Goal: Information Seeking & Learning: Learn about a topic

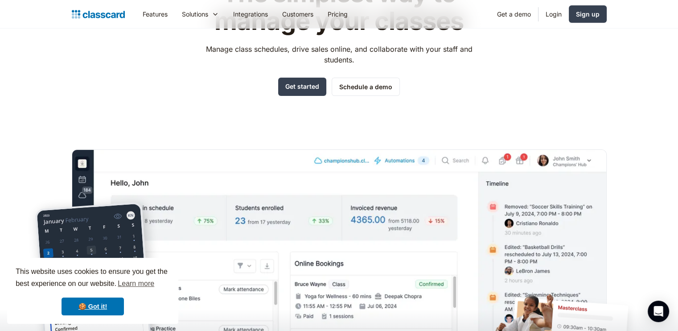
scroll to position [134, 0]
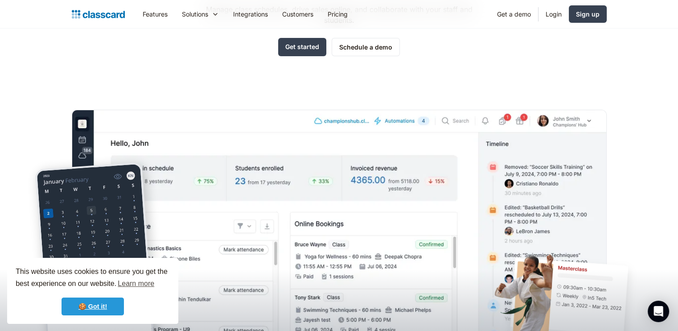
click at [102, 298] on link "🍪 Got it!" at bounding box center [93, 306] width 62 height 18
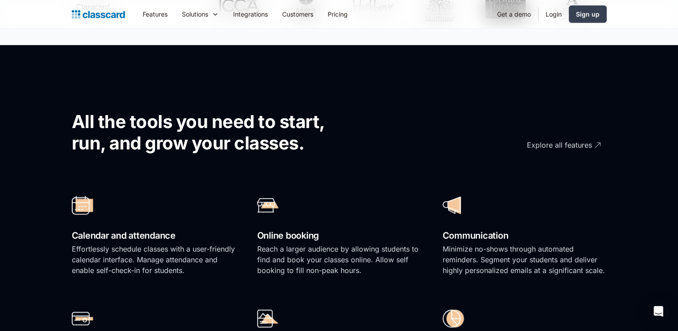
scroll to position [535, 0]
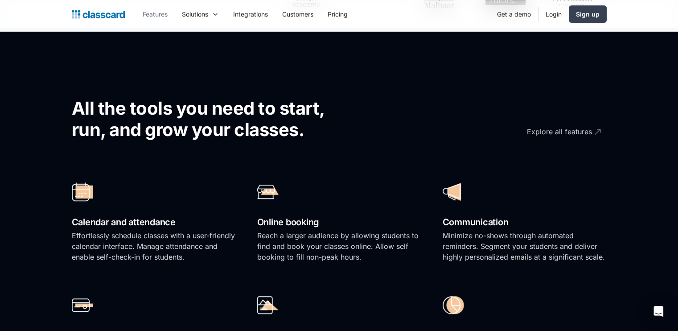
click at [166, 15] on link "Features" at bounding box center [155, 14] width 39 height 20
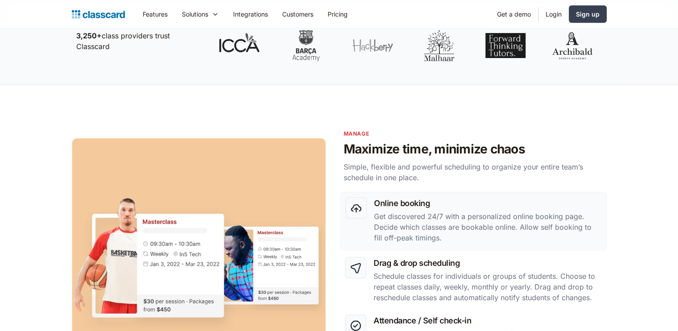
scroll to position [312, 0]
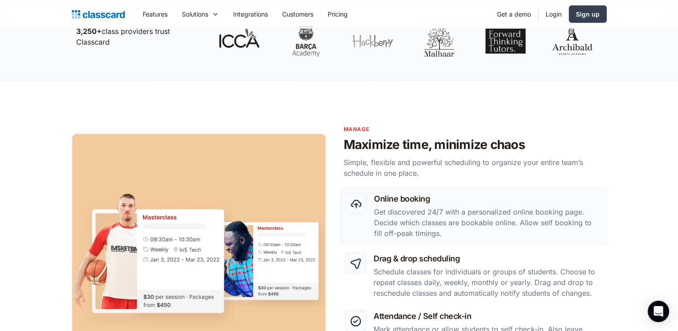
click at [156, 15] on link "Features" at bounding box center [155, 14] width 39 height 20
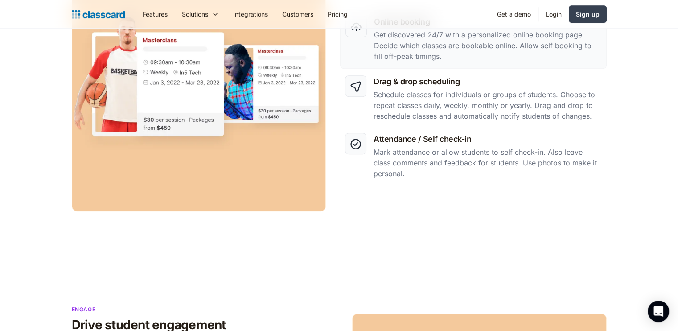
scroll to position [401, 0]
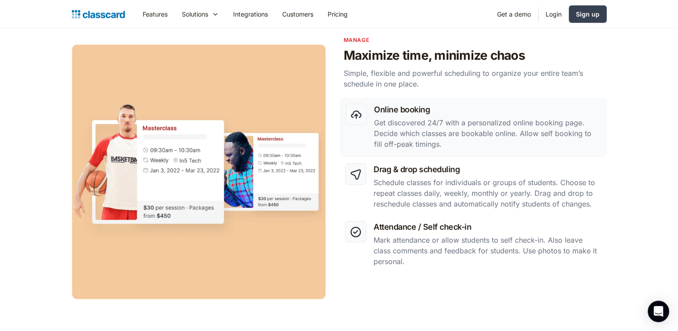
click at [410, 109] on h3 "Online booking" at bounding box center [487, 109] width 227 height 12
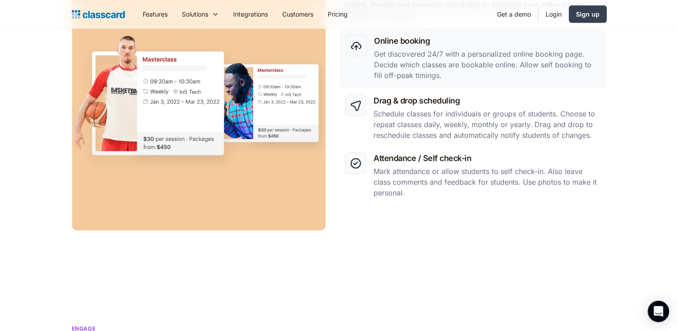
scroll to position [469, 0]
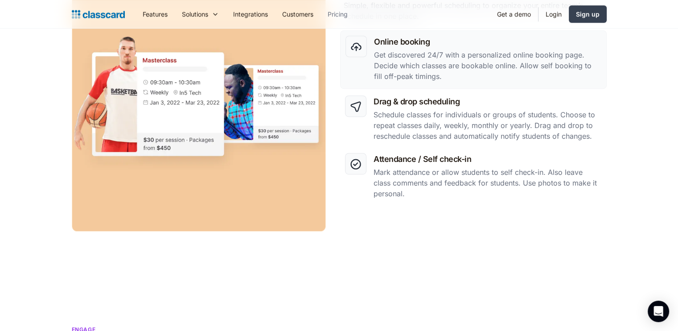
click at [350, 12] on link "Pricing" at bounding box center [338, 14] width 34 height 20
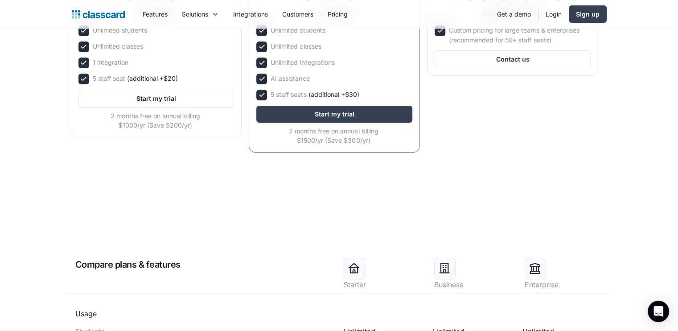
scroll to position [256, 0]
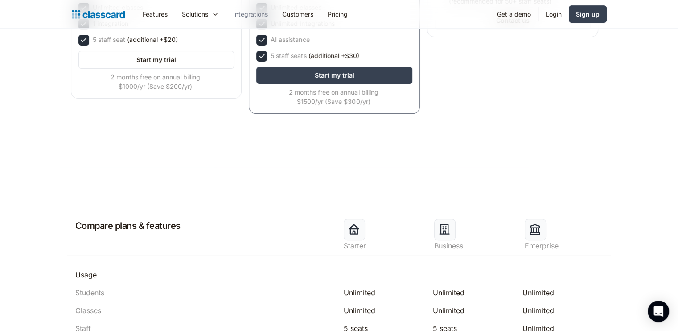
click at [256, 13] on link "Integrations" at bounding box center [250, 14] width 49 height 20
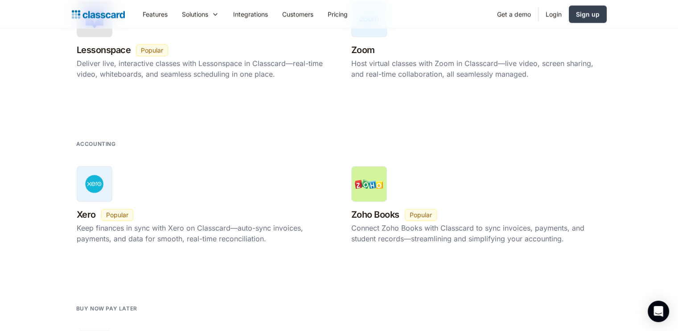
scroll to position [1130, 0]
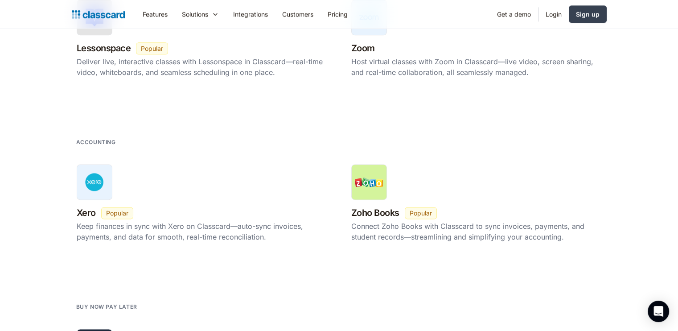
click at [366, 81] on link "Zoom New Beta Popular Host virtual classes with Zoom in Classcard—live video, s…" at bounding box center [476, 40] width 260 height 90
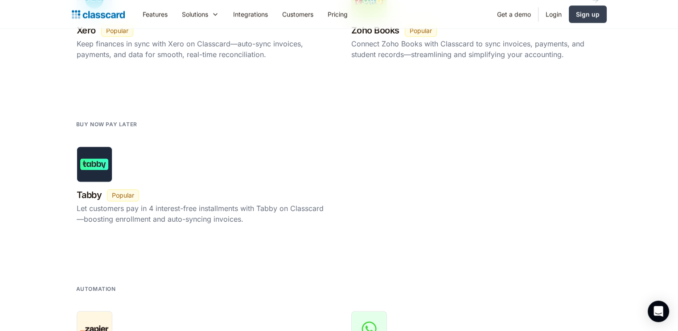
scroll to position [1525, 0]
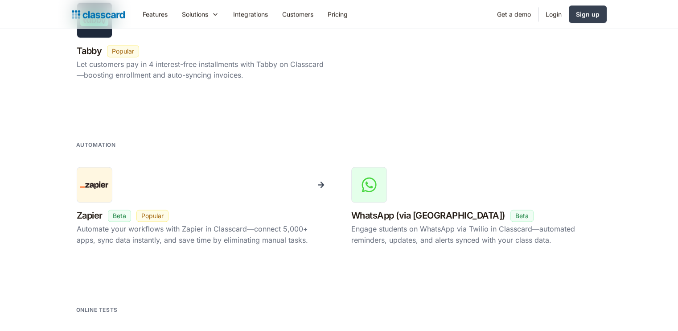
scroll to position [1354, 0]
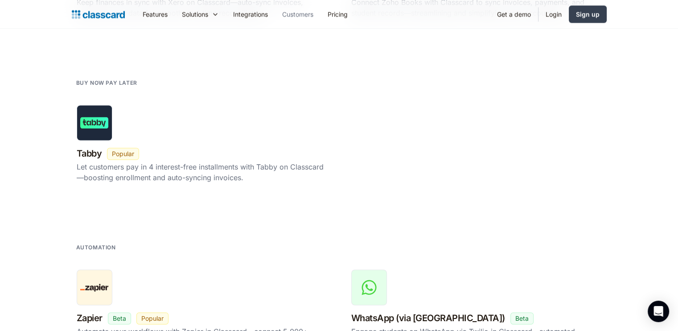
click at [294, 16] on link "Customers" at bounding box center [297, 14] width 45 height 20
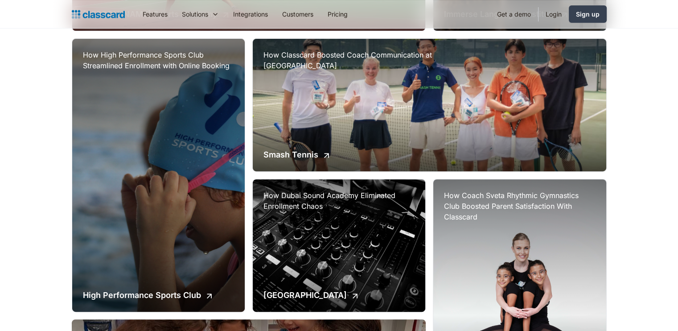
scroll to position [267, 0]
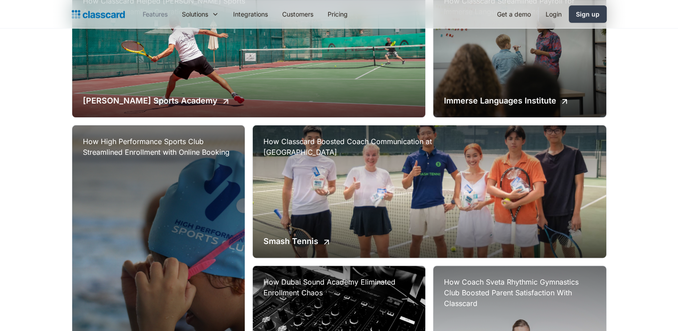
click at [158, 5] on link "Features" at bounding box center [155, 14] width 39 height 20
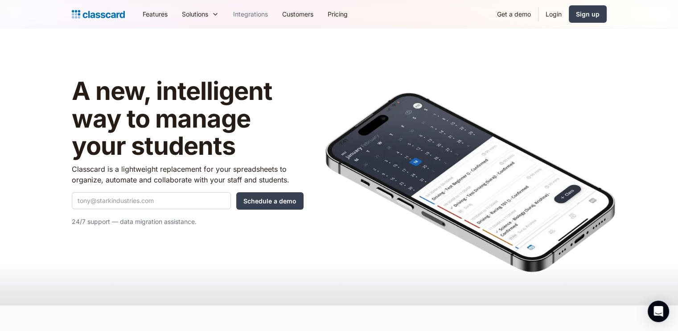
click at [275, 12] on link "Integrations" at bounding box center [250, 14] width 49 height 20
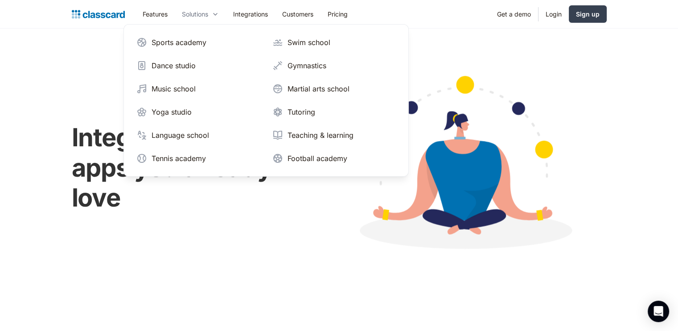
click at [189, 14] on div "Solutions" at bounding box center [195, 13] width 26 height 9
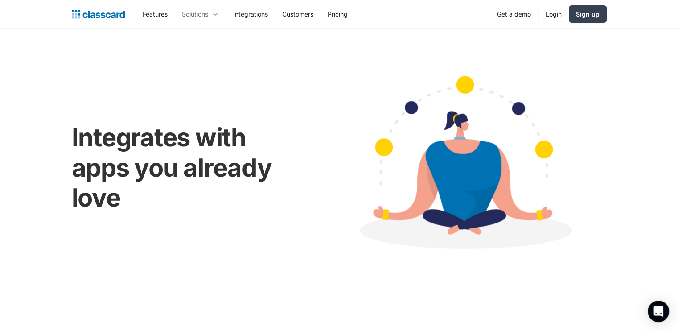
click at [189, 14] on div "Solutions" at bounding box center [195, 13] width 26 height 9
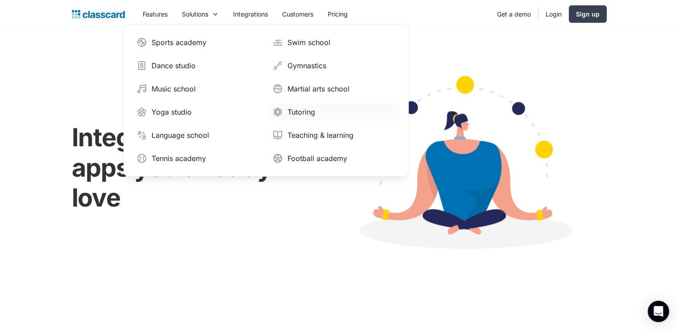
click at [326, 112] on link "Tutoring" at bounding box center [334, 112] width 131 height 18
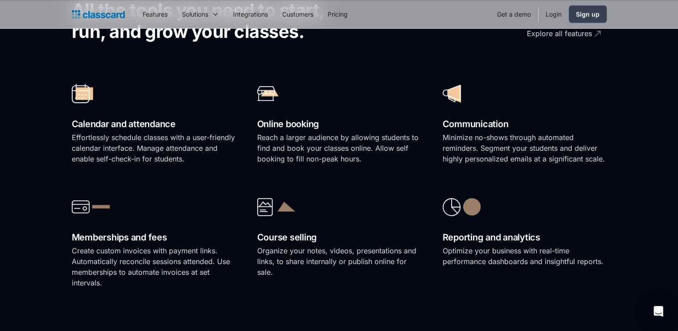
scroll to position [669, 0]
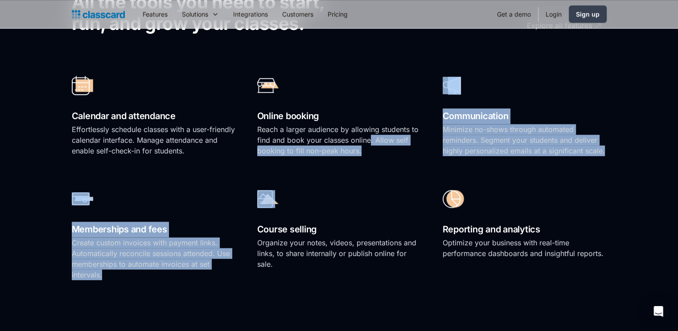
drag, startPoint x: 376, startPoint y: 160, endPoint x: 364, endPoint y: 119, distance: 42.3
click at [365, 123] on div "Calendar and attendance Effortlessly schedule classes with a user-friendly cale…" at bounding box center [339, 176] width 535 height 226
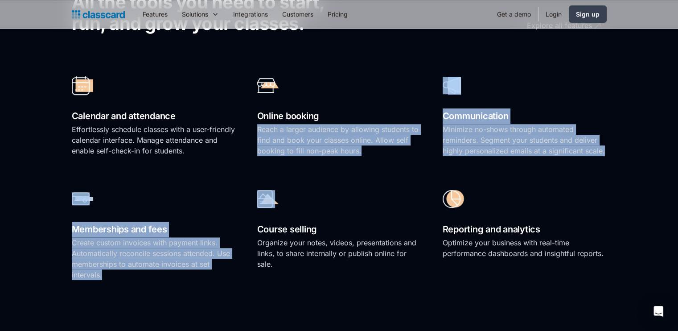
click at [405, 208] on div at bounding box center [339, 198] width 164 height 31
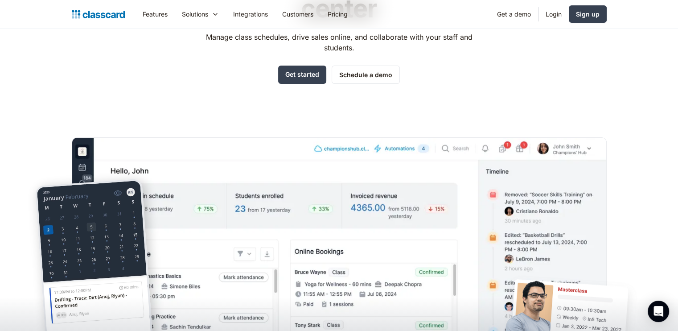
scroll to position [0, 0]
